Goal: Share content

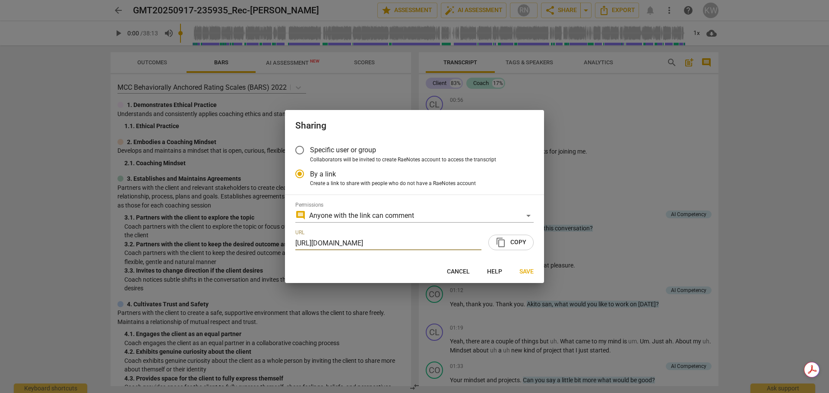
click at [520, 273] on span "Save" at bounding box center [526, 272] width 14 height 9
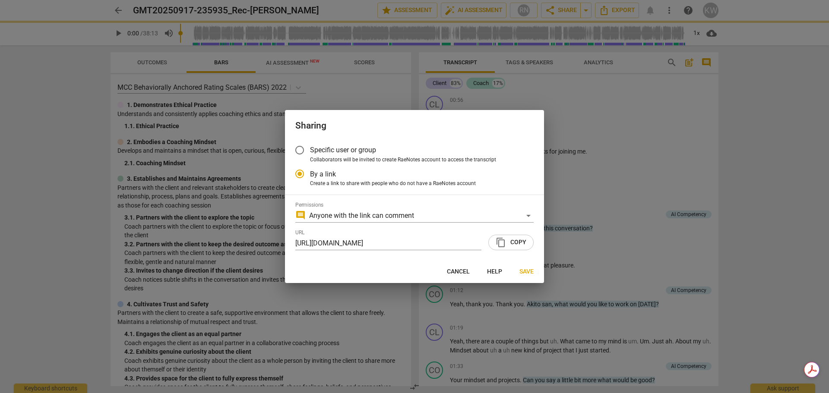
radio input "false"
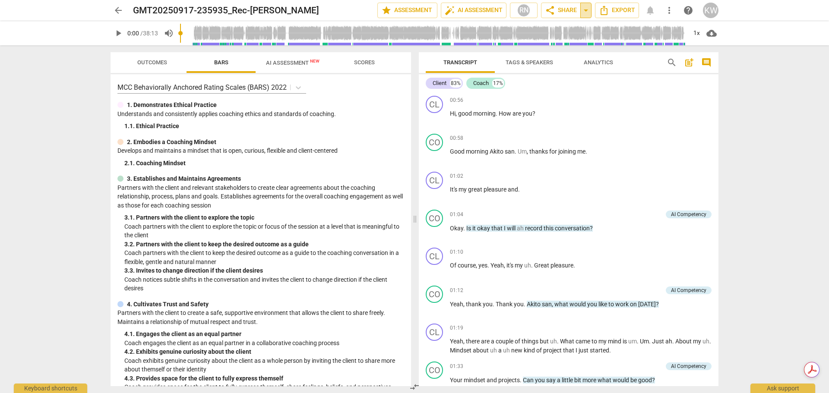
click at [586, 10] on span "arrow_drop_down" at bounding box center [586, 10] width 10 height 10
click at [570, 11] on span "share Share" at bounding box center [561, 10] width 32 height 10
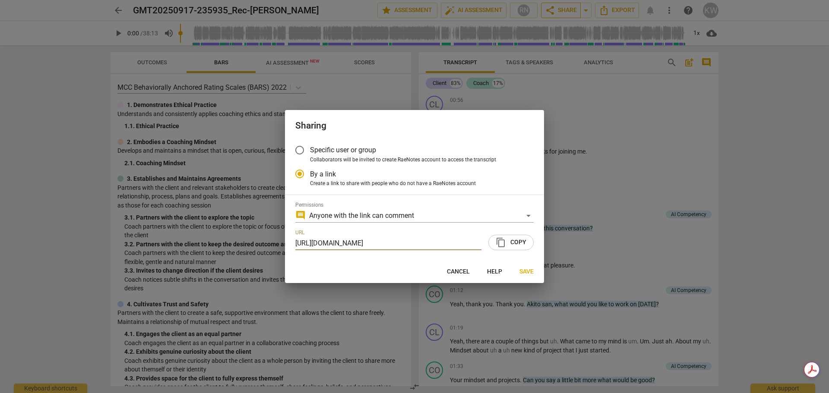
scroll to position [0, 45]
click at [529, 216] on div "comment Anyone with the link can comment" at bounding box center [414, 216] width 238 height 14
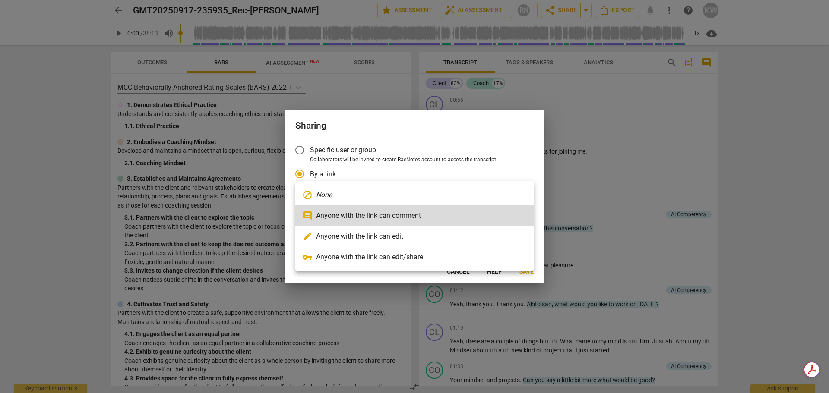
click at [632, 213] on div at bounding box center [414, 196] width 829 height 393
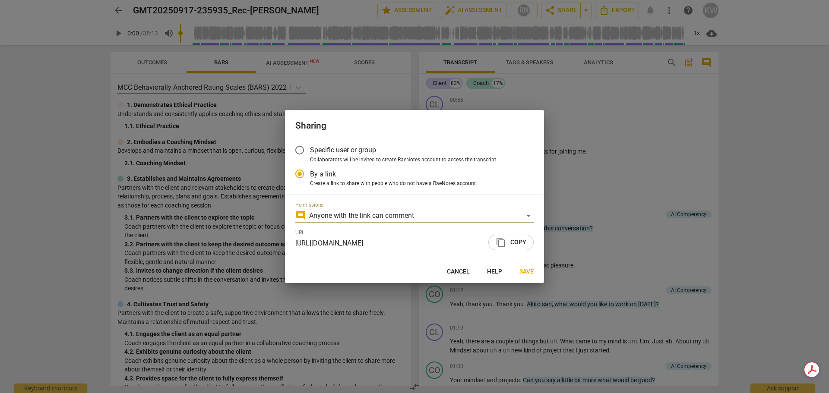
click at [671, 168] on div at bounding box center [414, 196] width 829 height 393
radio input "false"
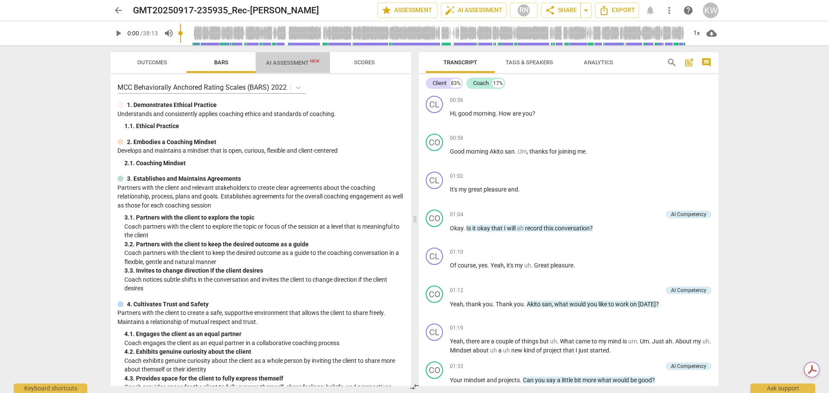
click at [280, 66] on span "AI Assessment New" at bounding box center [293, 62] width 74 height 13
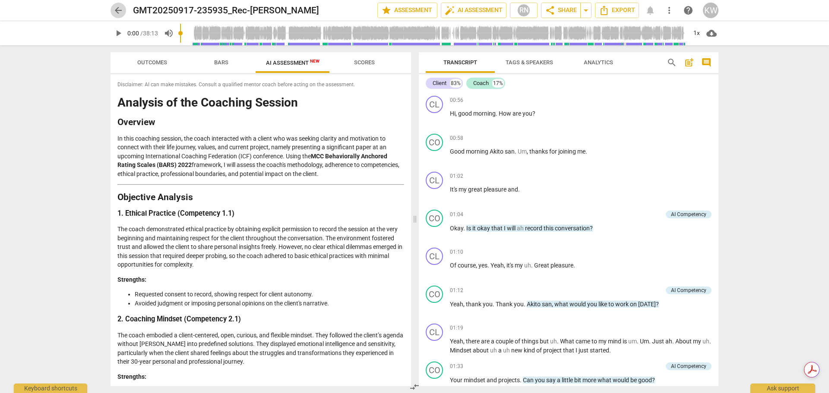
click at [118, 9] on span "arrow_back" at bounding box center [118, 10] width 10 height 10
